Goal: Information Seeking & Learning: Understand process/instructions

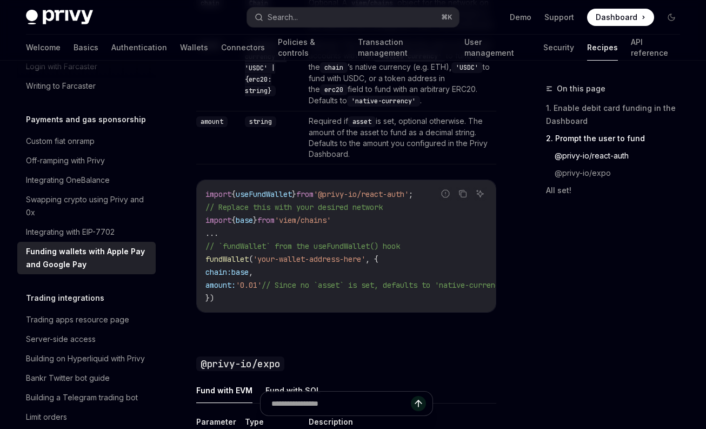
scroll to position [983, 0]
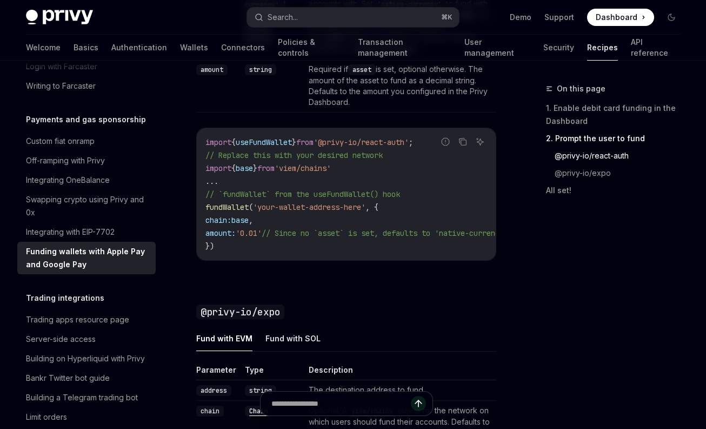
drag, startPoint x: 431, startPoint y: 152, endPoint x: 205, endPoint y: 156, distance: 226.0
click at [205, 147] on span "import { useFundWallet } from '@privy-io/react-auth' ;" at bounding box center [309, 142] width 208 height 10
copy span "import { useFundWallet } from '@privy-io/react-auth'"
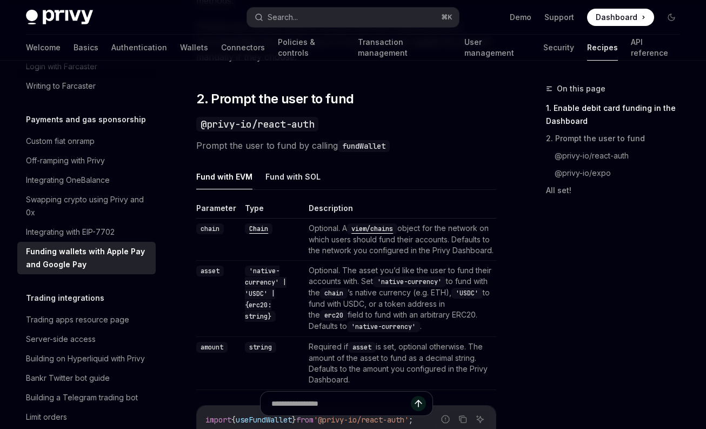
scroll to position [701, 0]
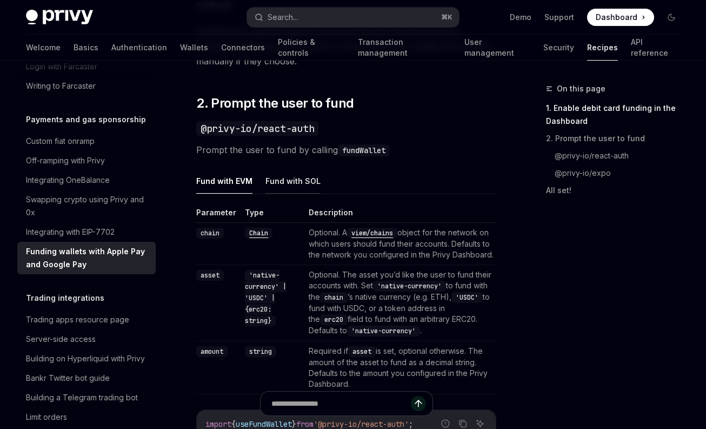
click at [288, 179] on button "Fund with SOL" at bounding box center [292, 180] width 55 height 25
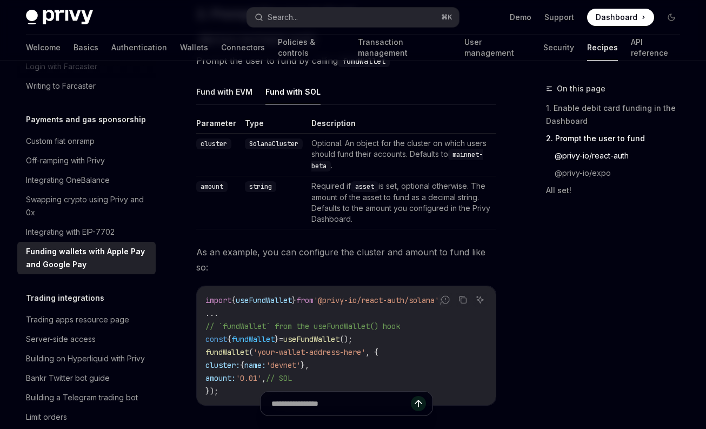
scroll to position [789, 0]
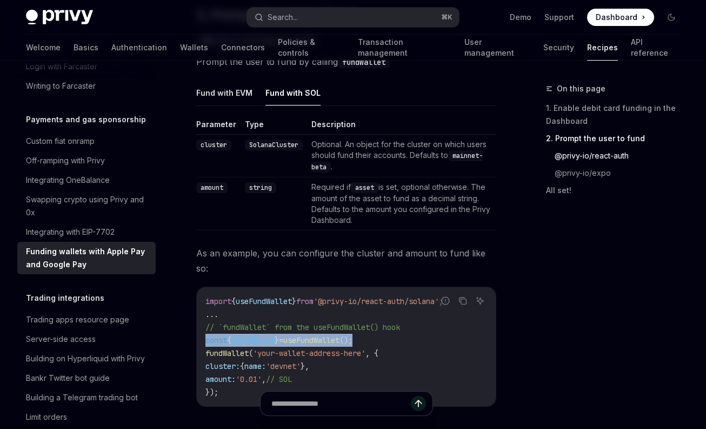
drag, startPoint x: 375, startPoint y: 325, endPoint x: 206, endPoint y: 329, distance: 169.2
click at [206, 329] on code "import { useFundWallet } from '@privy-io/react-auth/solana' ; ... // `fundWalle…" at bounding box center [346, 347] width 282 height 104
copy span "const { fundWallet } = useFundWallet ();"
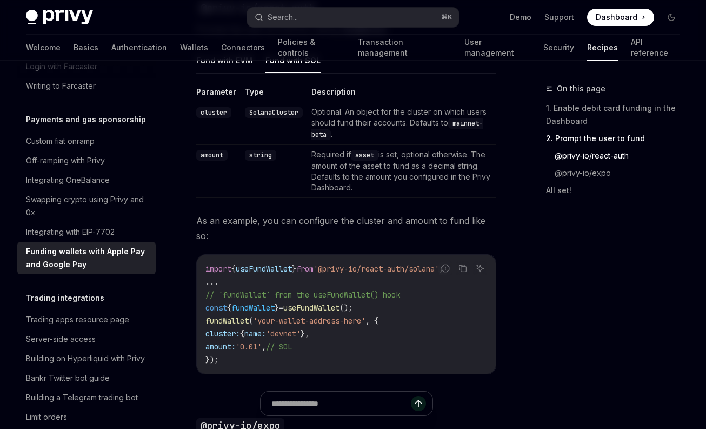
click at [235, 344] on code "import { useFundWallet } from '@privy-io/react-auth/solana' ; ... // `fundWalle…" at bounding box center [346, 314] width 282 height 104
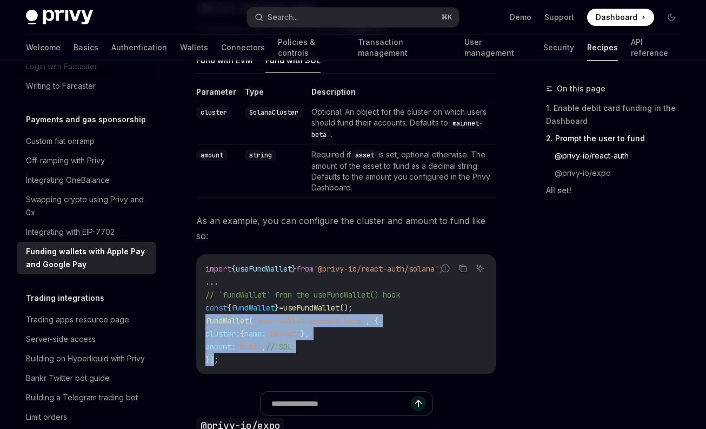
drag, startPoint x: 214, startPoint y: 343, endPoint x: 205, endPoint y: 310, distance: 34.1
click at [205, 310] on code "import { useFundWallet } from '@privy-io/react-auth/solana' ; ... // `fundWalle…" at bounding box center [346, 314] width 282 height 104
copy code "fundWallet ( 'your-wallet-address-here' , { cluster: { name: 'devnet' }, amount…"
click at [419, 326] on code "import { useFundWallet } from '@privy-io/react-auth/solana' ; ... // `fundWalle…" at bounding box center [346, 314] width 282 height 104
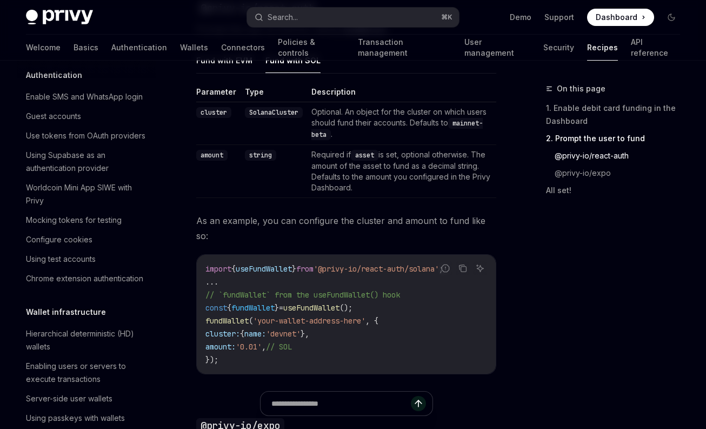
scroll to position [0, 0]
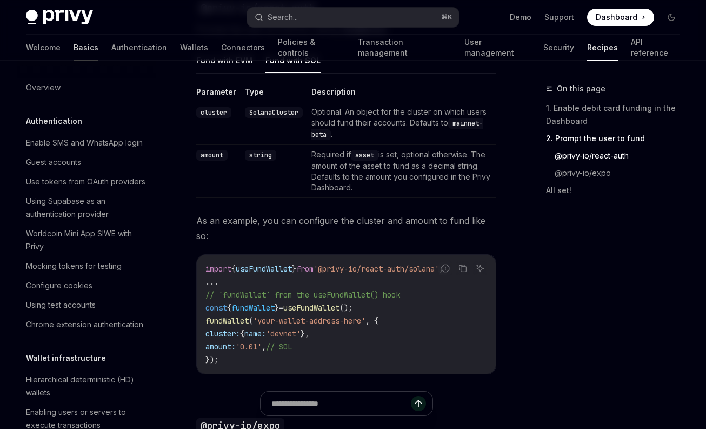
click at [74, 42] on link "Basics" at bounding box center [86, 48] width 25 height 26
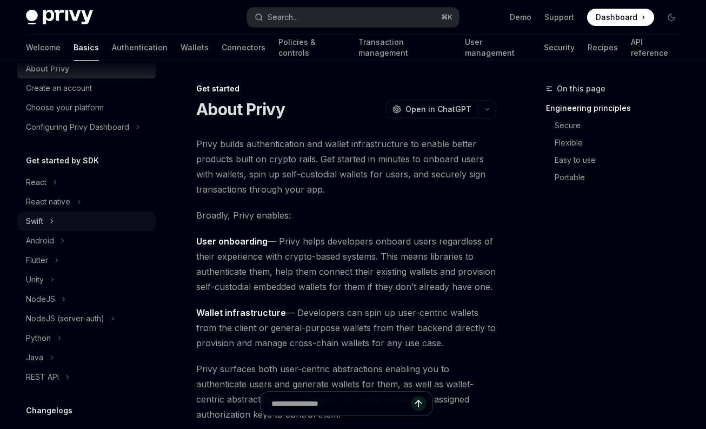
scroll to position [41, 0]
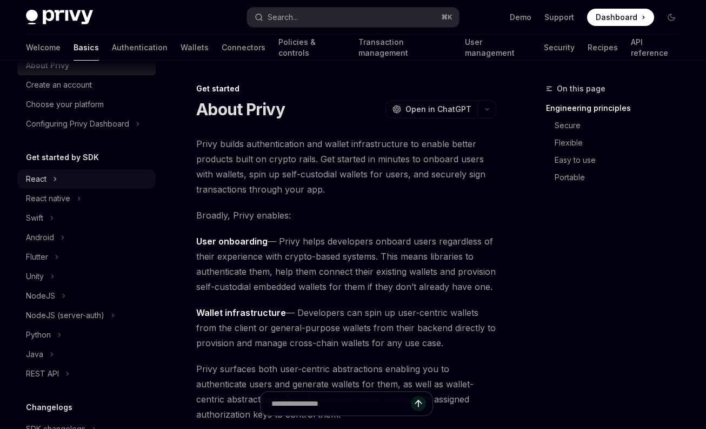
click at [44, 181] on div "React" at bounding box center [36, 178] width 21 height 13
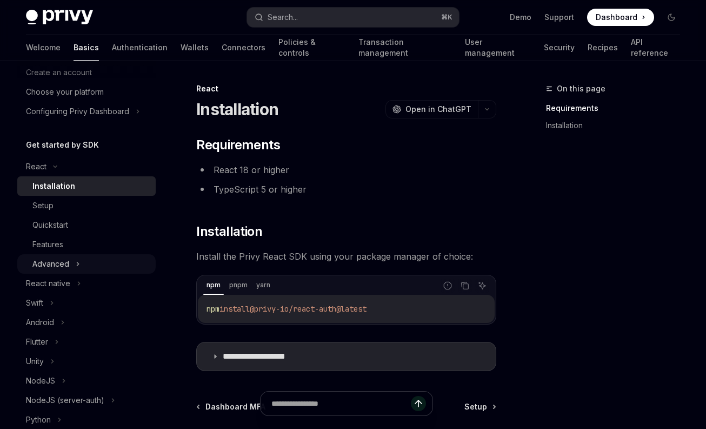
scroll to position [54, 0]
click at [51, 262] on div "Advanced" at bounding box center [50, 262] width 37 height 13
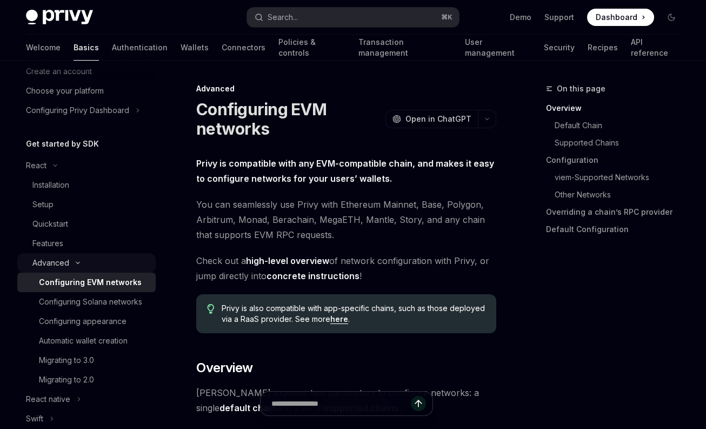
scroll to position [81, 0]
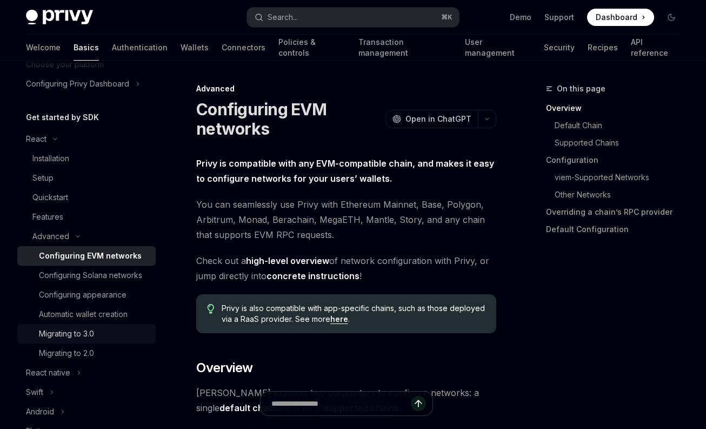
click at [76, 331] on div "Migrating to 3.0" at bounding box center [66, 333] width 55 height 13
type textarea "*"
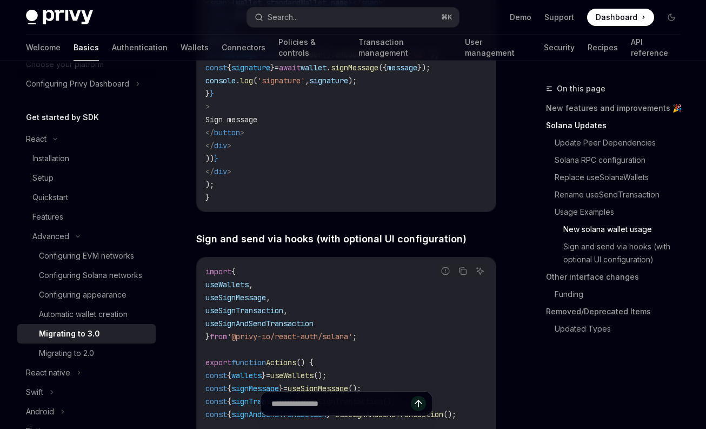
scroll to position [2411, 0]
